Goal: Task Accomplishment & Management: Use online tool/utility

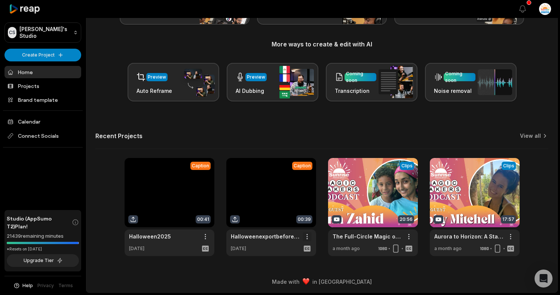
click at [307, 216] on html "CS Chris's Studio Create Project Home Projects Brand template Calendar Connect …" at bounding box center [280, 68] width 560 height 295
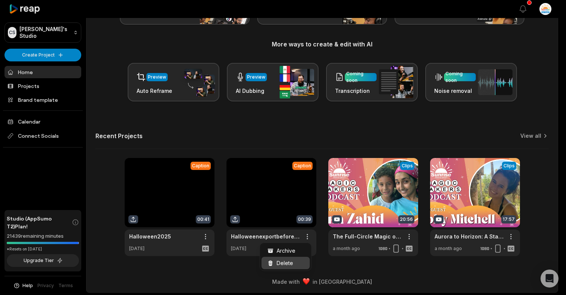
click at [285, 263] on span "Delete" at bounding box center [285, 263] width 16 height 8
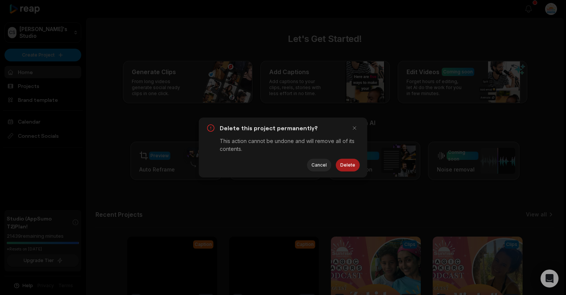
click at [352, 164] on button "Delete" at bounding box center [348, 165] width 24 height 13
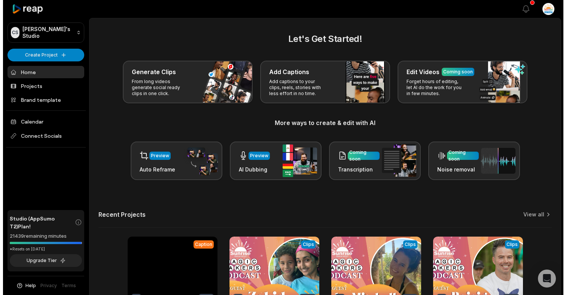
scroll to position [79, 0]
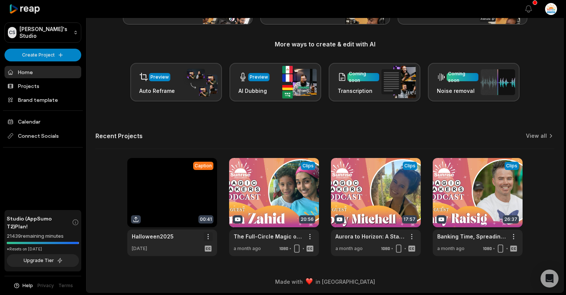
click at [208, 216] on html "CS Chris's Studio Create Project Home Projects Brand template Calendar Connect …" at bounding box center [283, 68] width 566 height 295
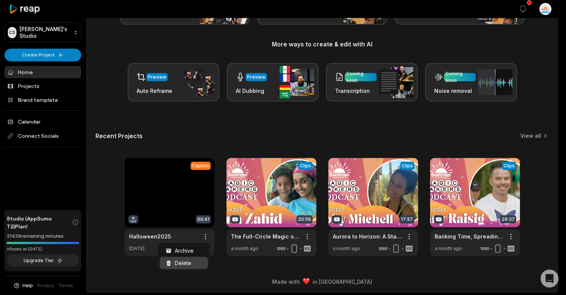
click at [189, 266] on span "Delete" at bounding box center [183, 263] width 16 height 8
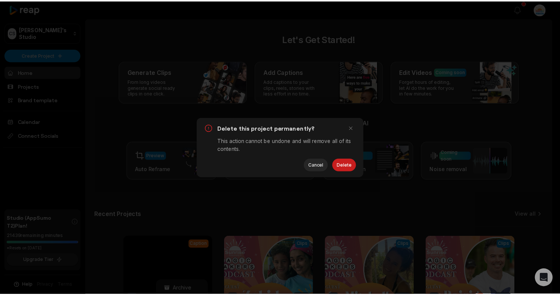
scroll to position [0, 0]
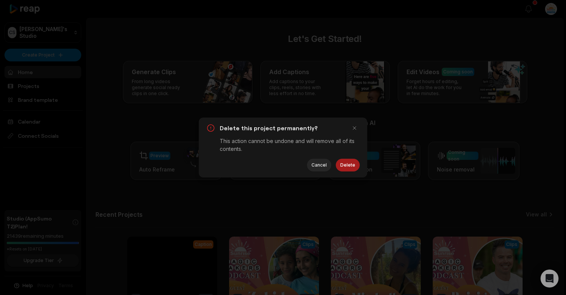
click at [349, 165] on button "Delete" at bounding box center [348, 165] width 24 height 13
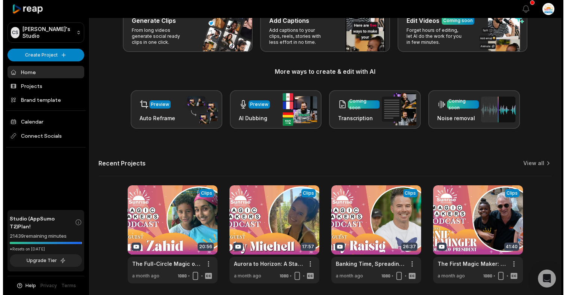
scroll to position [79, 0]
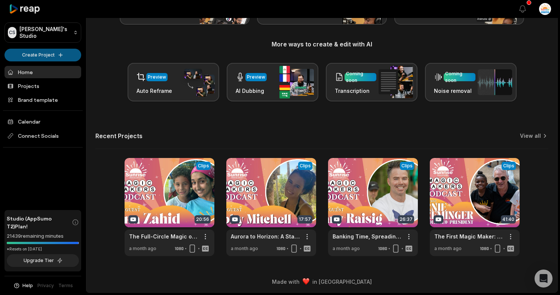
click at [57, 57] on html "CS Chris's Studio Create Project Home Projects Brand template Calendar Connect …" at bounding box center [280, 68] width 560 height 295
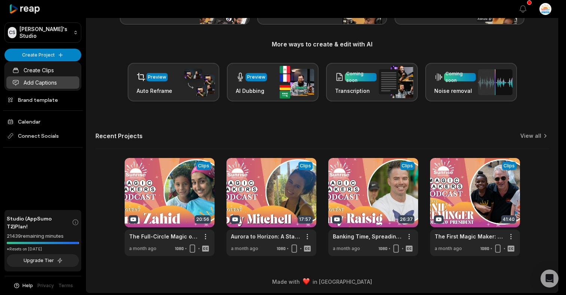
click at [46, 79] on link "Add Captions" at bounding box center [42, 82] width 73 height 12
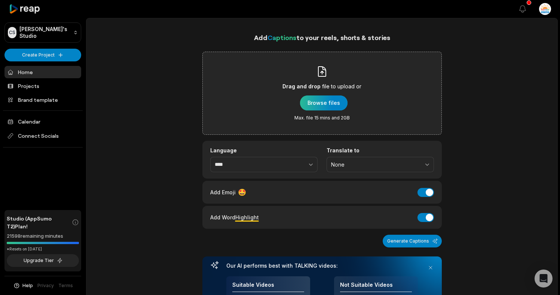
click at [323, 100] on div "button" at bounding box center [324, 102] width 48 height 15
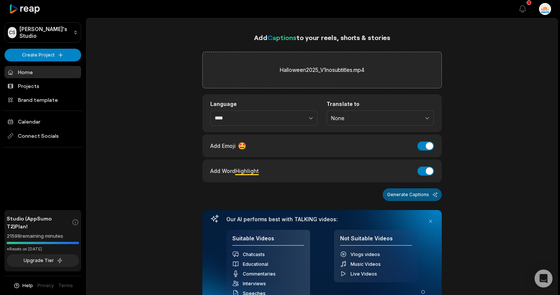
click at [398, 198] on button "Generate Captions" at bounding box center [412, 194] width 59 height 13
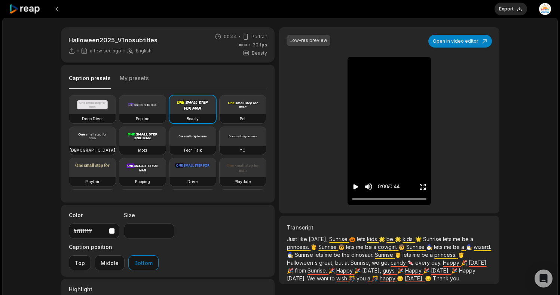
click at [220, 114] on video at bounding box center [243, 104] width 46 height 19
click at [186, 108] on video at bounding box center [193, 104] width 46 height 19
type input "**"
click at [460, 41] on button "Open in video editor" at bounding box center [461, 41] width 64 height 13
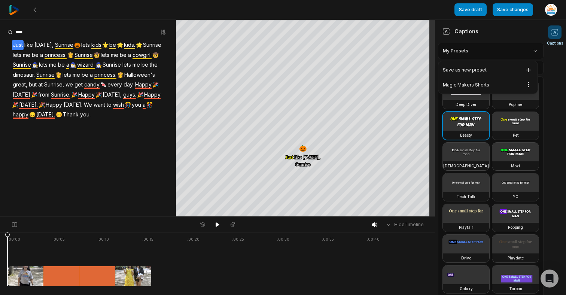
click at [510, 45] on html "Save draft Save changes Open user menu Captions Your browser does not support m…" at bounding box center [283, 147] width 566 height 295
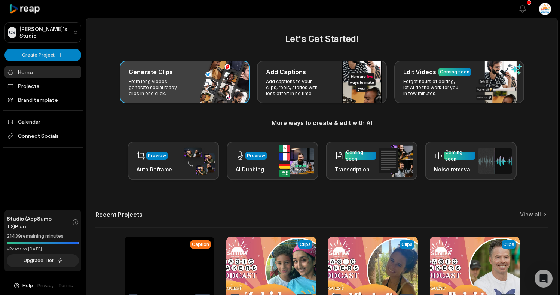
scroll to position [79, 0]
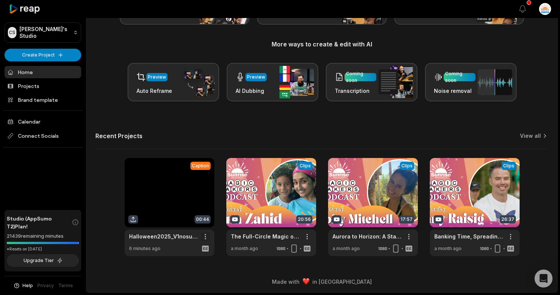
click at [207, 216] on html "CS Chris's Studio Create Project Home Projects Brand template Calendar Connect …" at bounding box center [280, 68] width 560 height 295
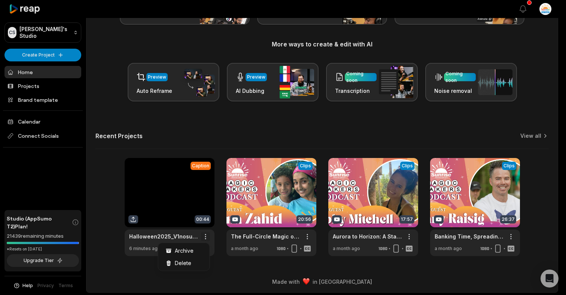
click at [206, 216] on html "CS Chris's Studio Create Project Home Projects Brand template Calendar Connect …" at bounding box center [283, 68] width 566 height 295
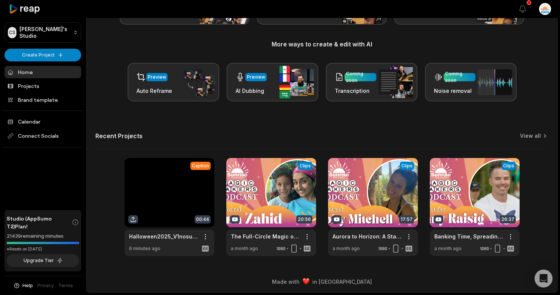
click at [128, 218] on link at bounding box center [170, 207] width 90 height 98
